Goal: Task Accomplishment & Management: Manage account settings

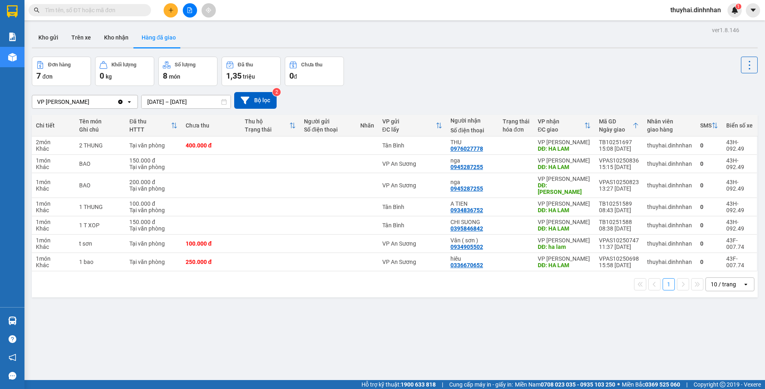
click at [119, 11] on input "text" at bounding box center [93, 10] width 96 height 9
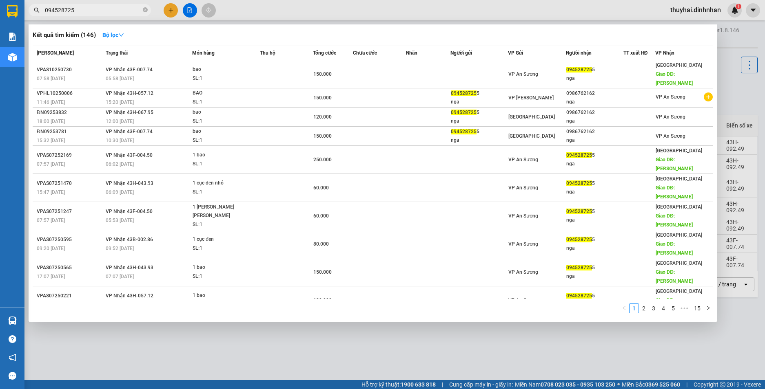
type input "0945287255"
click at [146, 8] on icon "close-circle" at bounding box center [145, 9] width 5 height 5
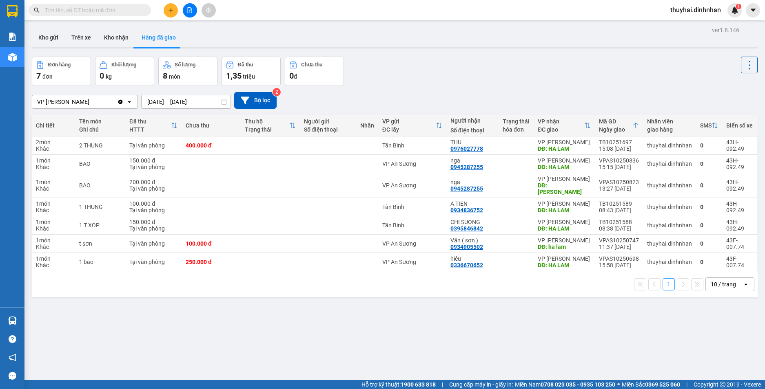
drag, startPoint x: 117, startPoint y: 7, endPoint x: 113, endPoint y: 13, distance: 7.1
click at [117, 7] on input "text" at bounding box center [93, 10] width 96 height 9
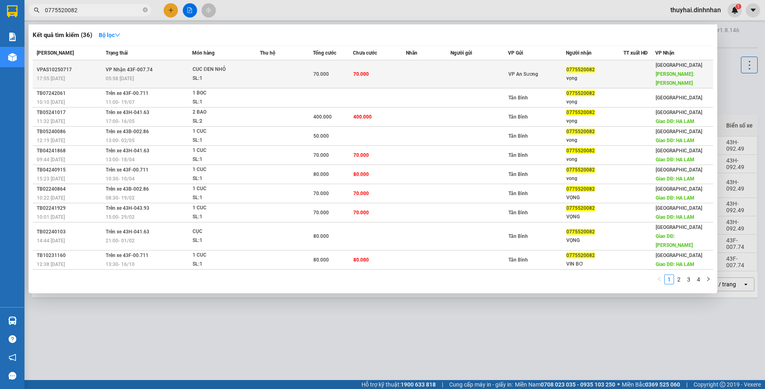
type input "0775520082"
click at [369, 72] on td "70.000" at bounding box center [379, 74] width 53 height 28
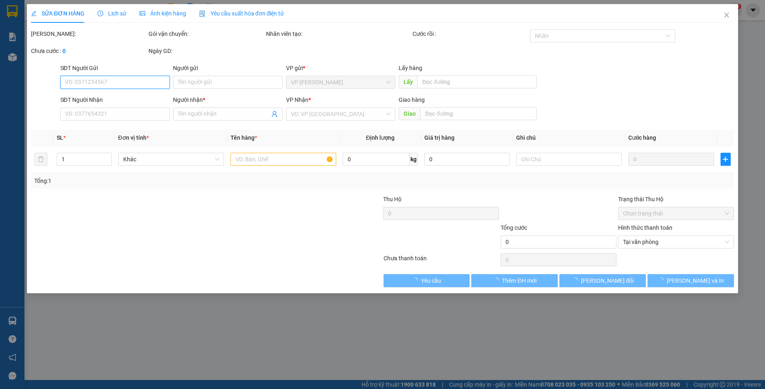
type input "0775520082"
type input "vọng"
type input "[PERSON_NAME]"
type input "70.000"
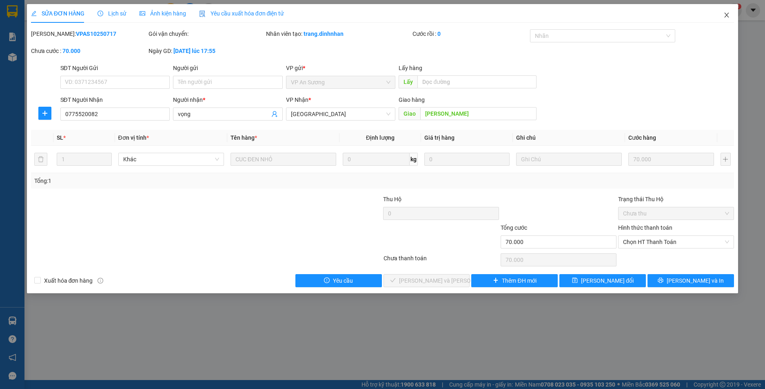
click at [722, 15] on span "Close" at bounding box center [726, 15] width 23 height 23
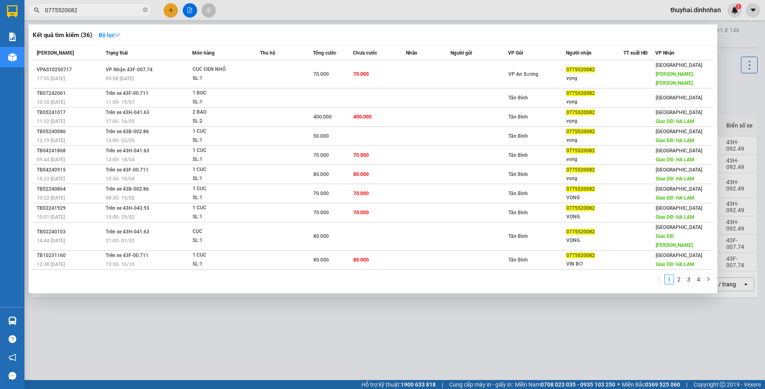
click at [108, 13] on input "0775520082" at bounding box center [93, 10] width 96 height 9
click at [142, 9] on span "0775520082" at bounding box center [90, 10] width 122 height 12
drag, startPoint x: 146, startPoint y: 10, endPoint x: 136, endPoint y: 7, distance: 10.1
click at [144, 9] on icon "close-circle" at bounding box center [145, 9] width 5 height 5
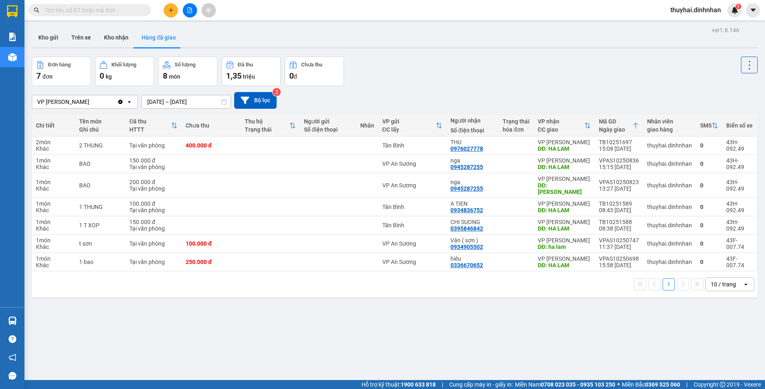
click at [130, 8] on input "text" at bounding box center [93, 10] width 96 height 9
type input "9"
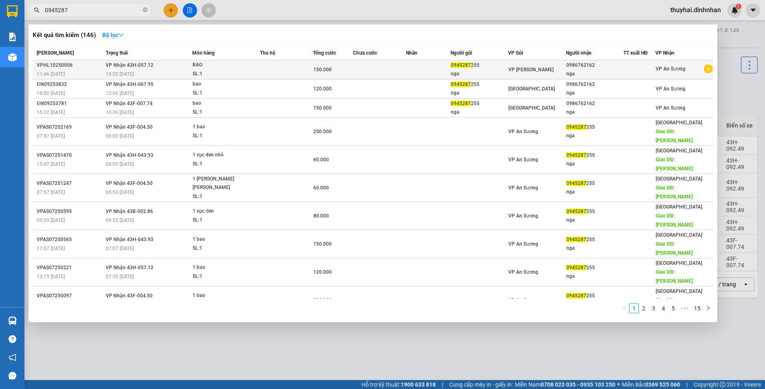
type input "0945287"
click at [378, 66] on td at bounding box center [379, 69] width 53 height 19
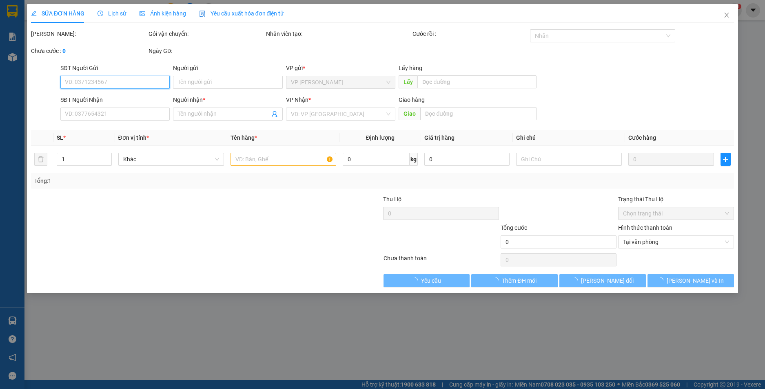
type input "0945287255"
type input "nga"
type input "0986762162"
type input "nga"
type input "150.000"
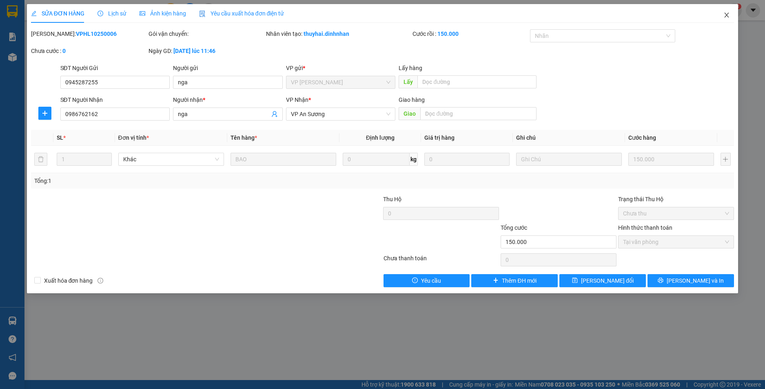
click at [721, 13] on span "Close" at bounding box center [726, 15] width 23 height 23
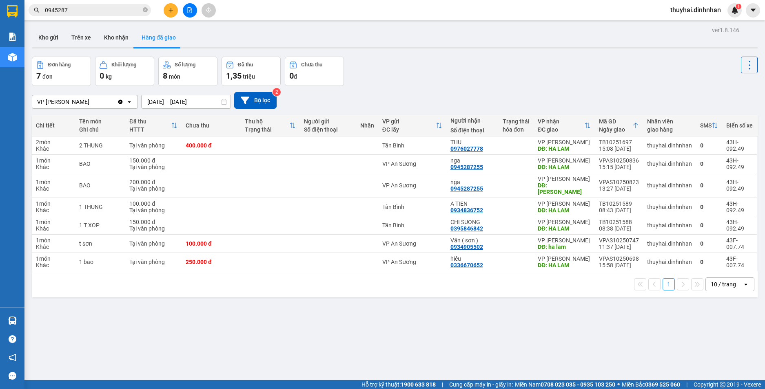
click at [85, 11] on input "0945287" at bounding box center [93, 10] width 96 height 9
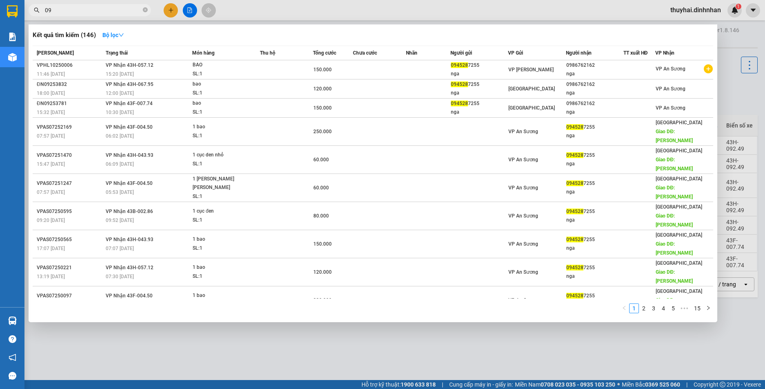
type input "0"
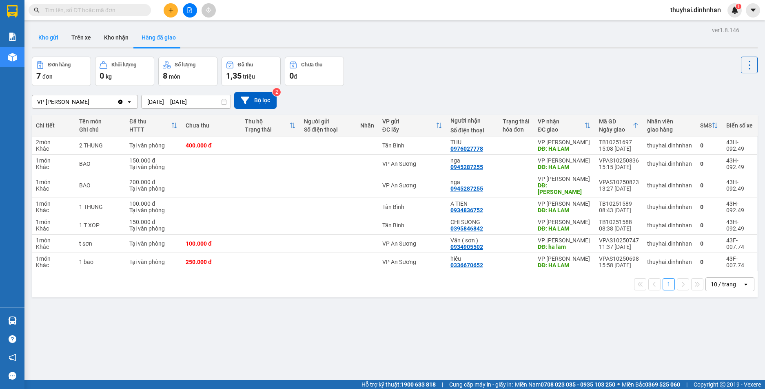
click at [62, 38] on button "Kho gửi" at bounding box center [48, 38] width 33 height 20
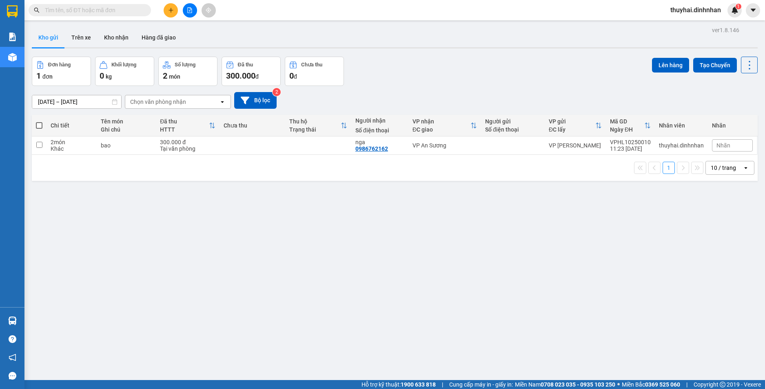
click at [95, 13] on input "text" at bounding box center [93, 10] width 96 height 9
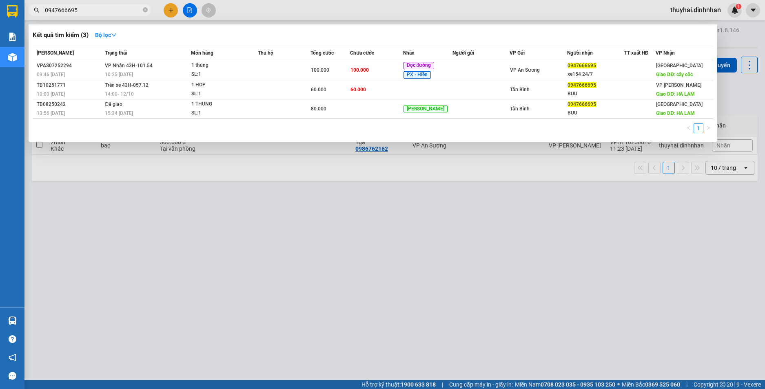
type input "0947666695"
click at [189, 230] on div at bounding box center [382, 194] width 765 height 389
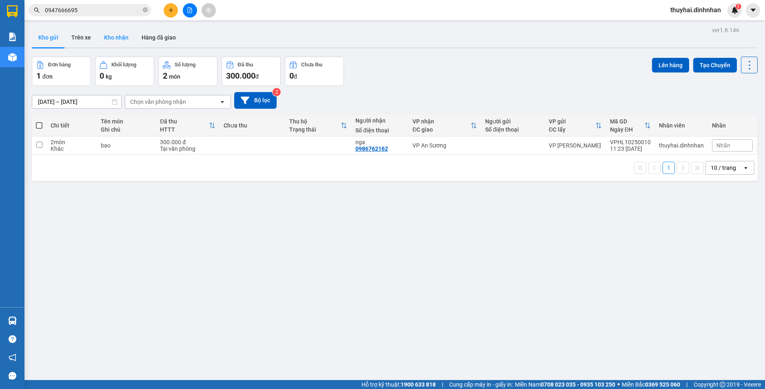
click at [127, 43] on button "Kho nhận" at bounding box center [116, 38] width 38 height 20
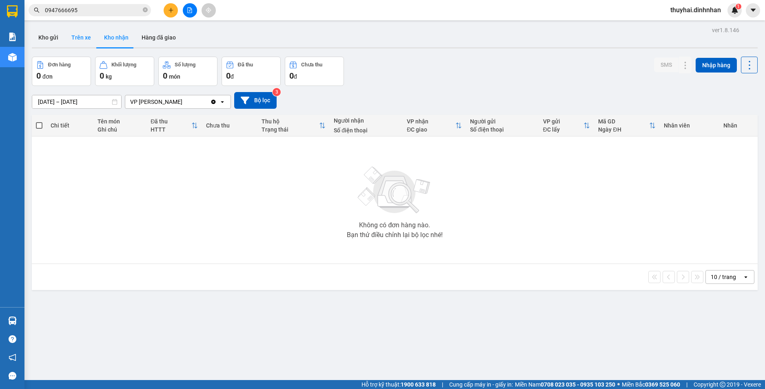
click at [84, 41] on button "Trên xe" at bounding box center [81, 38] width 33 height 20
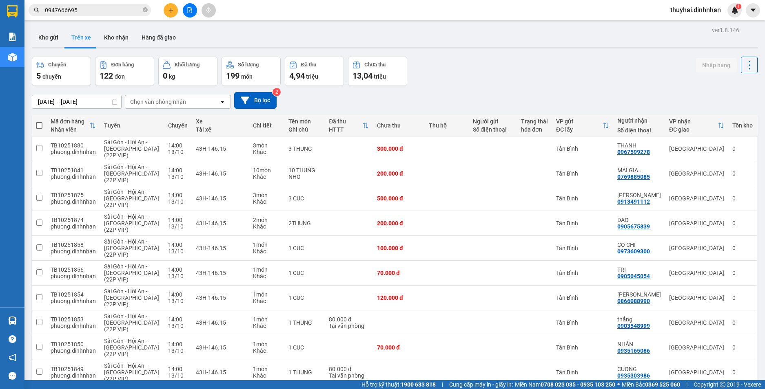
click at [224, 104] on icon "open" at bounding box center [222, 102] width 7 height 7
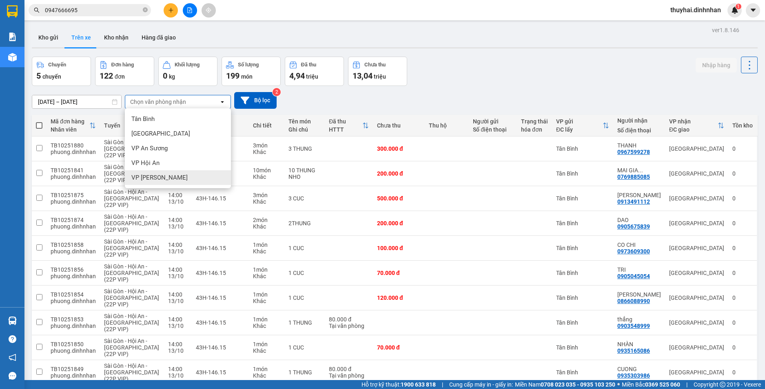
click at [201, 177] on div "VP [PERSON_NAME]" at bounding box center [178, 177] width 106 height 15
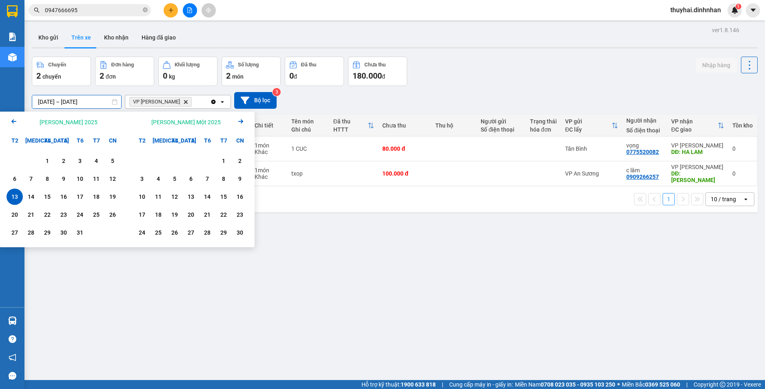
click at [102, 100] on input "[DATE] – [DATE]" at bounding box center [76, 101] width 89 height 13
click at [111, 186] on div "12" at bounding box center [112, 179] width 16 height 16
click at [17, 196] on div "13" at bounding box center [14, 197] width 11 height 10
type input "[DATE] – [DATE]"
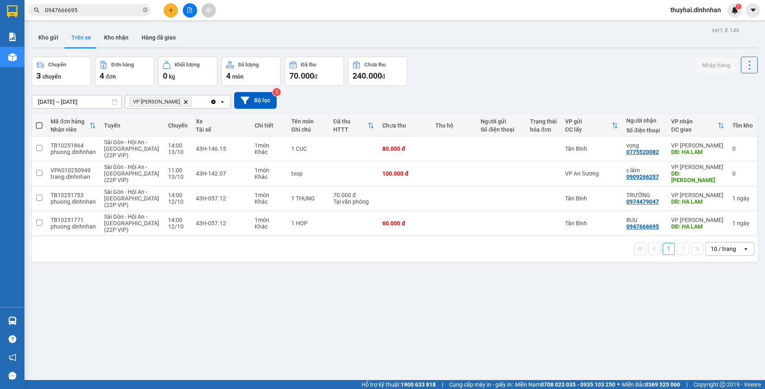
click at [466, 352] on div "ver 1.8.146 Kho gửi Trên xe [PERSON_NAME] Hàng đã giao Chuyến 3 chuyến Đơn hàng…" at bounding box center [395, 218] width 732 height 389
click at [45, 201] on td at bounding box center [39, 198] width 15 height 25
checkbox input "true"
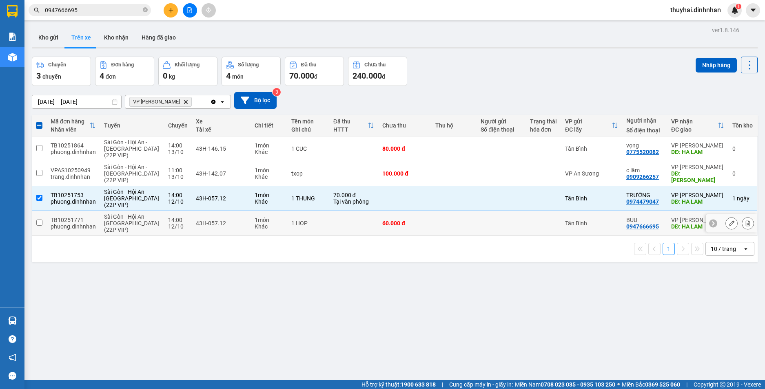
click at [39, 218] on td at bounding box center [39, 223] width 15 height 25
checkbox input "true"
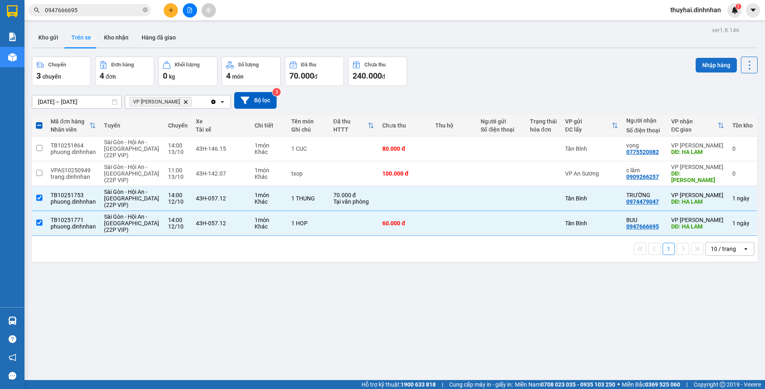
click at [706, 70] on button "Nhập hàng" at bounding box center [715, 65] width 41 height 15
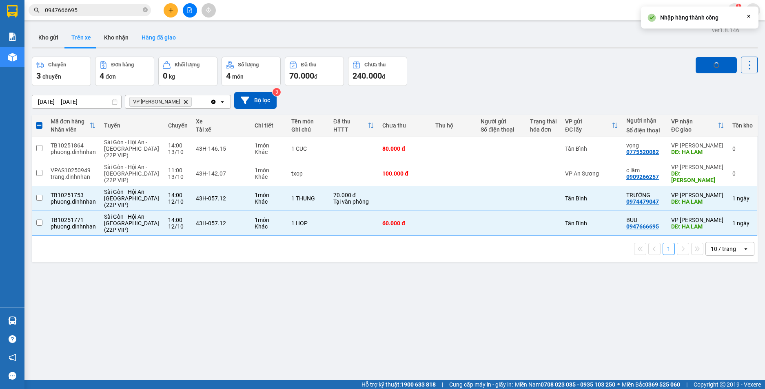
checkbox input "false"
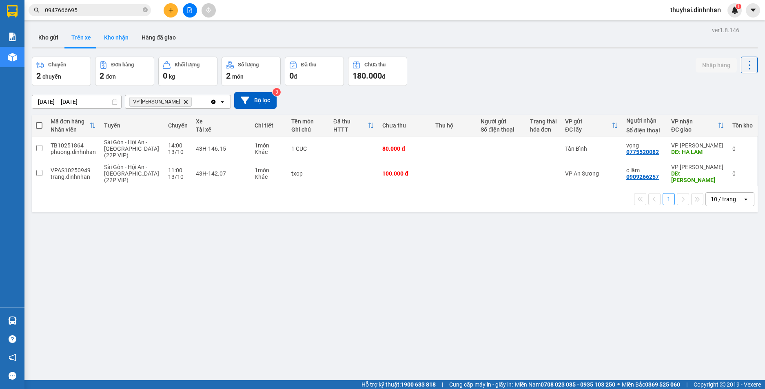
click at [117, 37] on button "Kho nhận" at bounding box center [116, 38] width 38 height 20
type input "[DATE] – [DATE]"
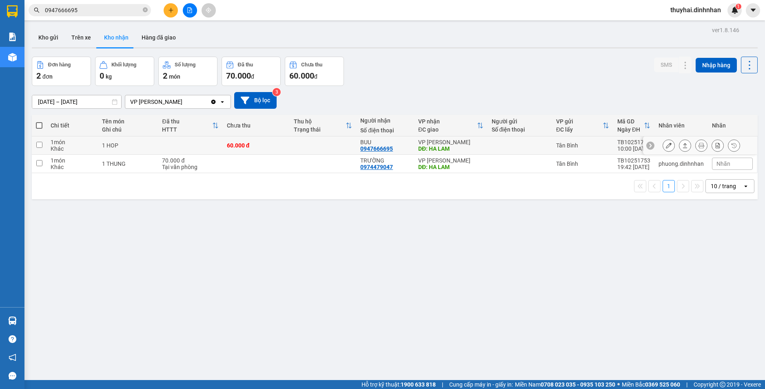
click at [224, 143] on td "60.000 đ" at bounding box center [256, 146] width 67 height 18
checkbox input "true"
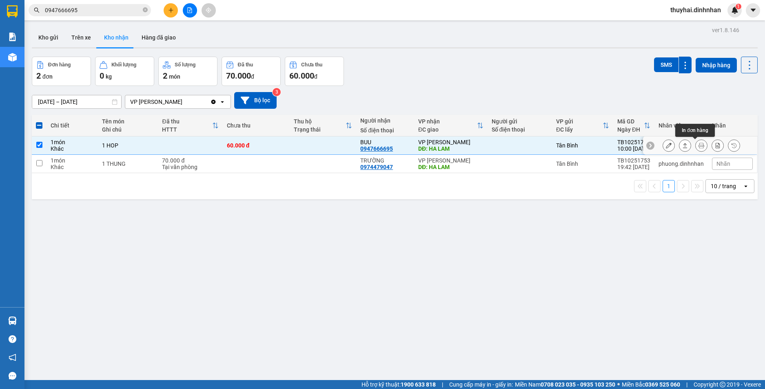
click at [698, 147] on button at bounding box center [700, 146] width 11 height 14
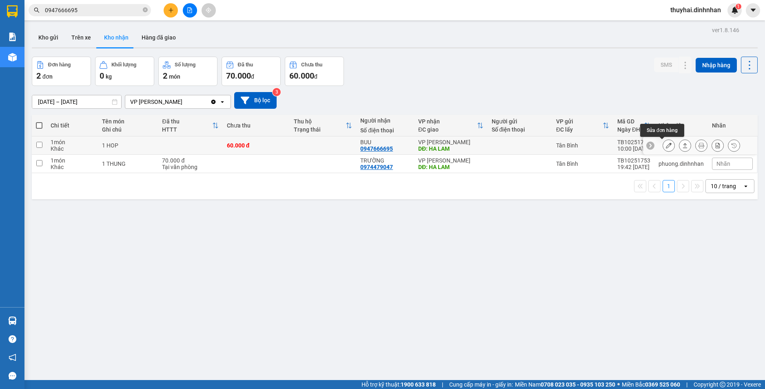
click at [666, 146] on icon at bounding box center [669, 146] width 6 height 6
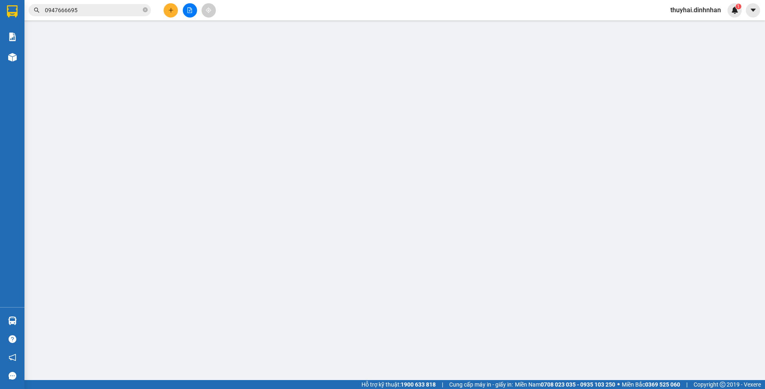
type input "0947666695"
type input "BUU"
type input "HA LAM"
type input "60.000"
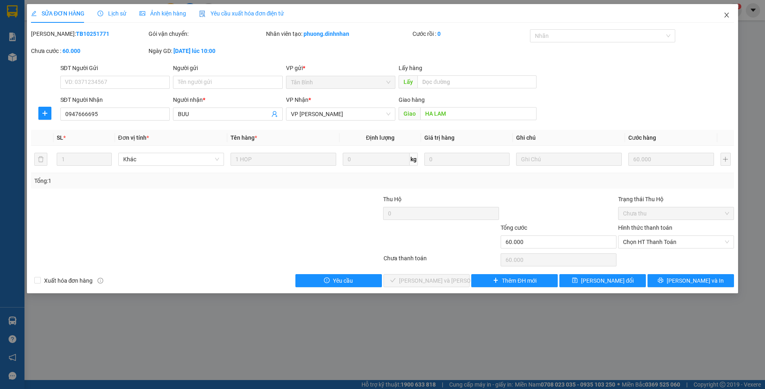
click at [723, 16] on span "Close" at bounding box center [726, 15] width 23 height 23
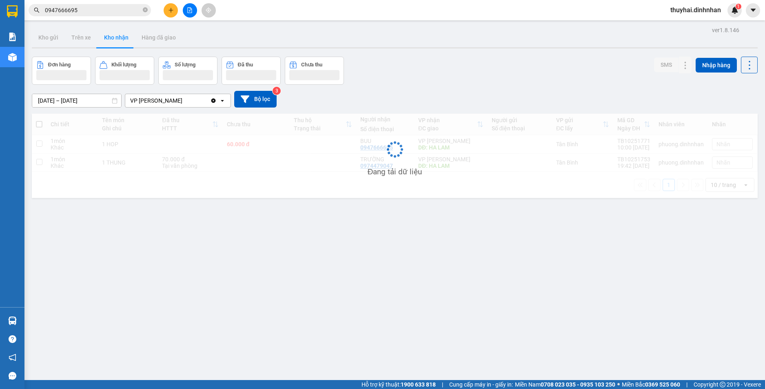
click at [727, 15] on div "thuyhai.dinhnhan 1" at bounding box center [703, 10] width 78 height 14
